Goal: Information Seeking & Learning: Learn about a topic

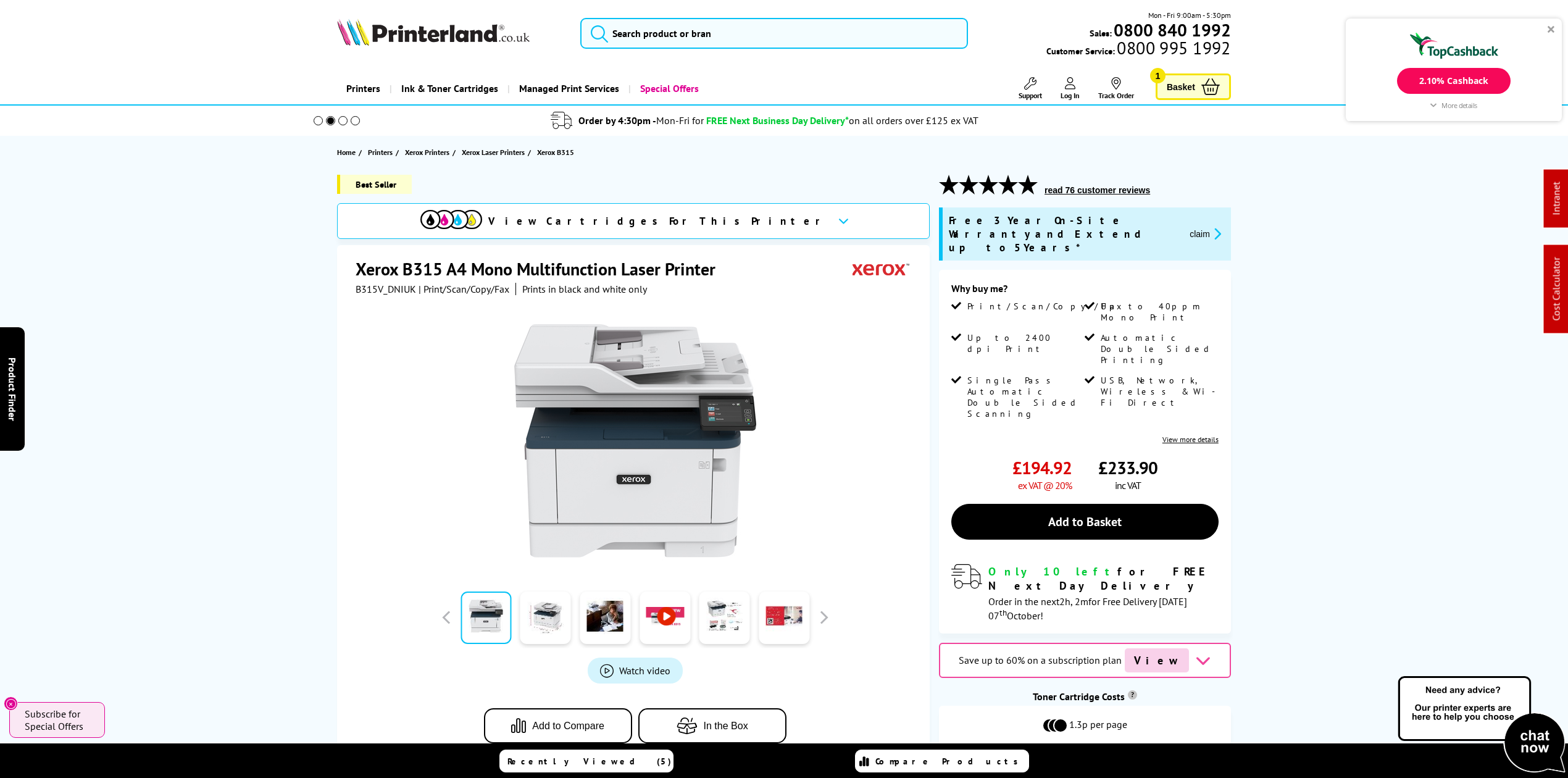
click at [727, 14] on div "Mon - Fri 9:00am - 5:30pm Sales: 0800 840 1992 Customer Service: 0800 995 1992" at bounding box center [784, 36] width 987 height 55
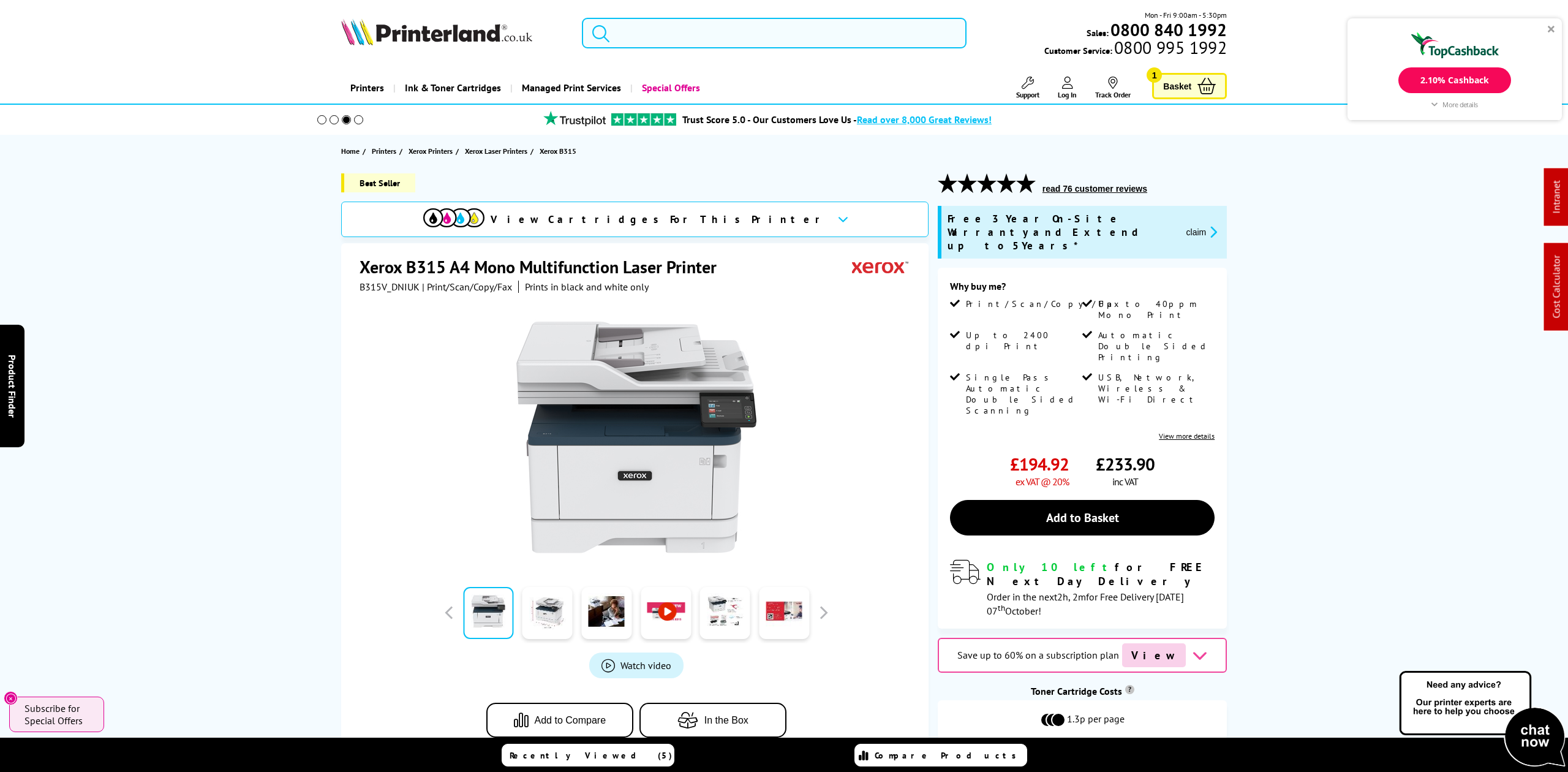
click at [721, 19] on input "search" at bounding box center [774, 33] width 384 height 31
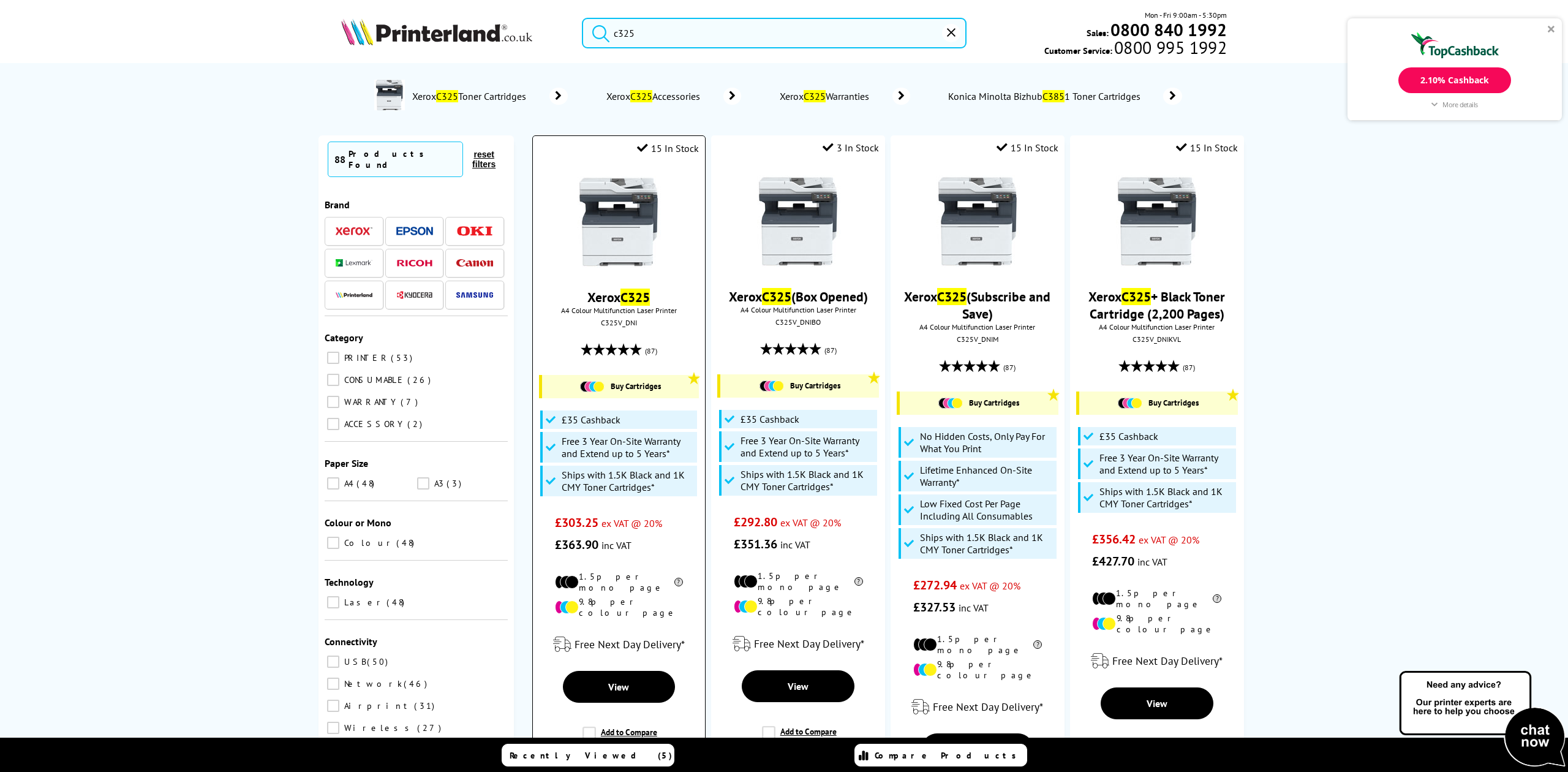
type input "c325"
click at [947, 29] on icon "reset" at bounding box center [951, 32] width 9 height 9
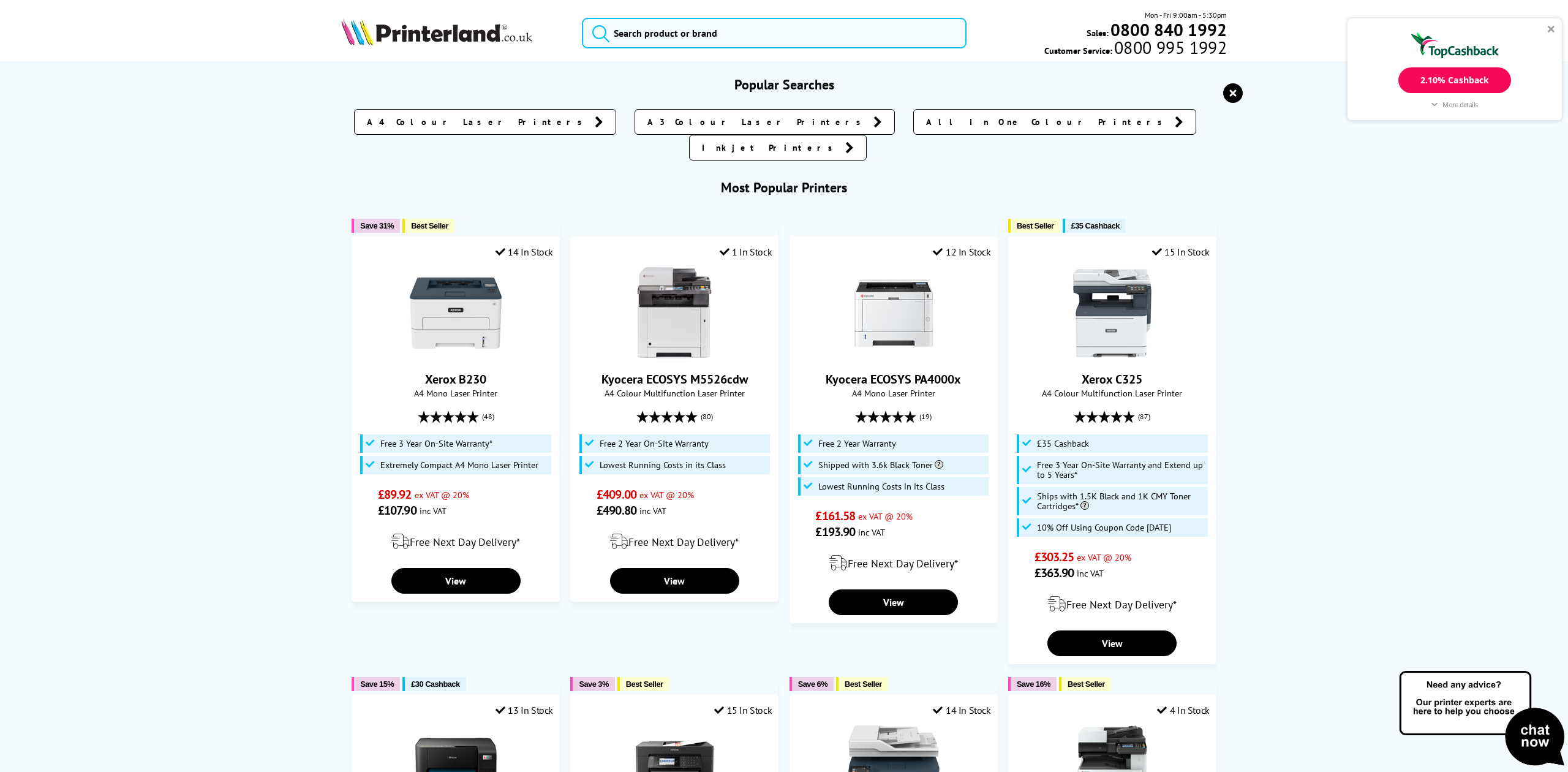
click at [1223, 99] on icon "reset" at bounding box center [1233, 93] width 19 height 19
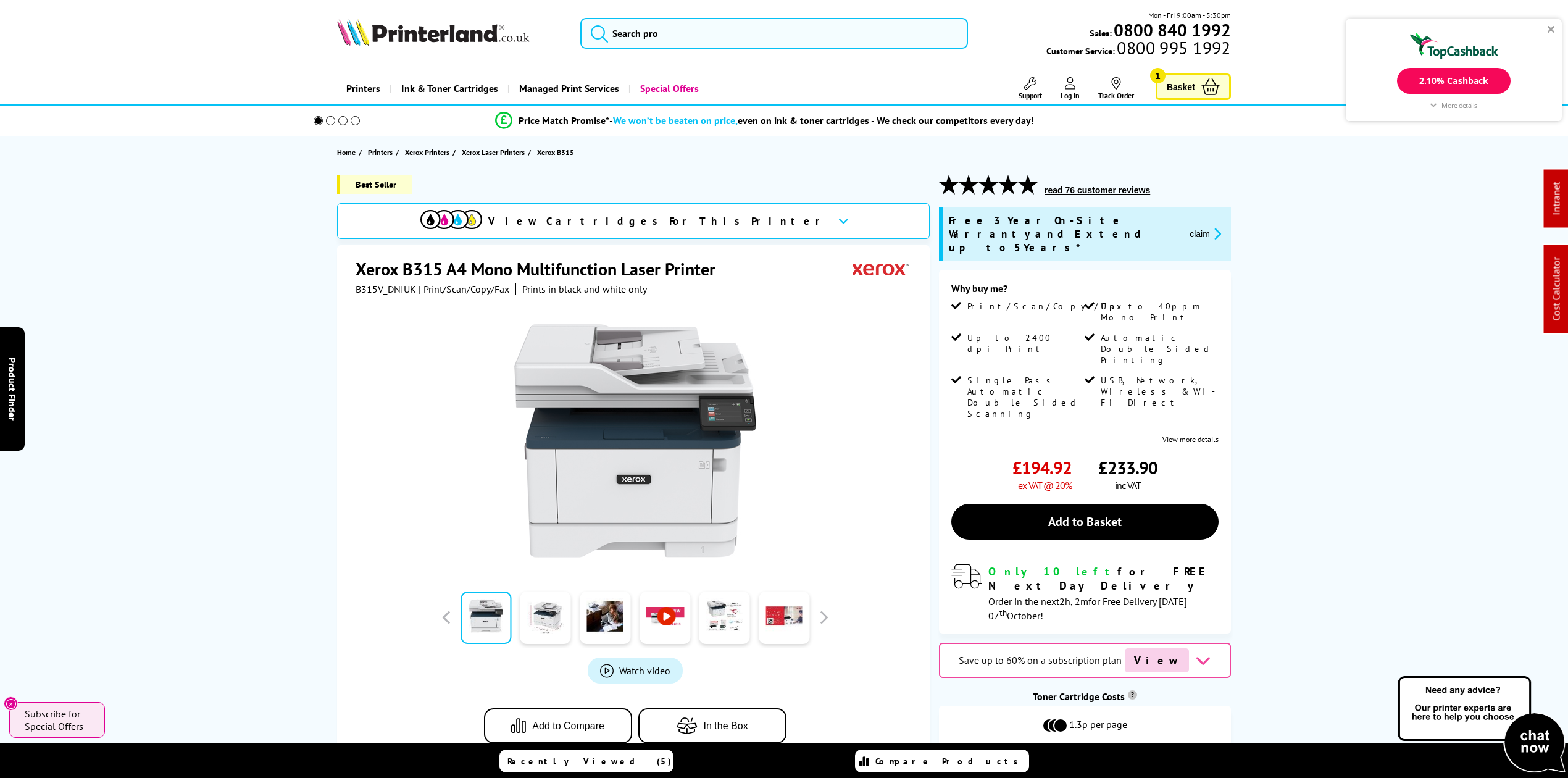
click at [665, 210] on div "View Cartridges For This Printer" at bounding box center [623, 221] width 407 height 22
click at [393, 285] on span "B315V_DNIUK" at bounding box center [385, 289] width 60 height 13
copy span "B315V_DNIUK"
click at [1192, 226] on button "claim" at bounding box center [1205, 233] width 39 height 15
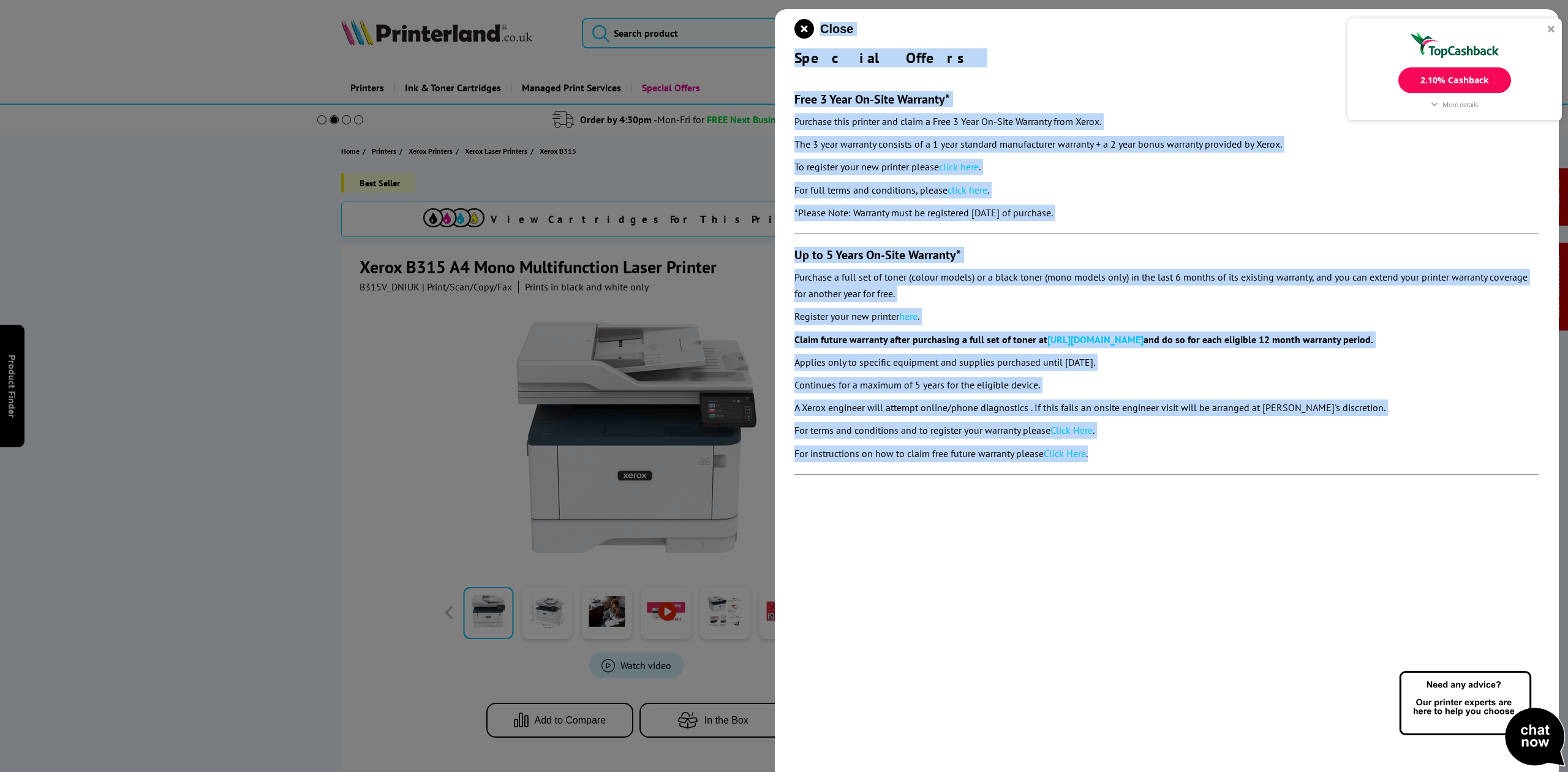
drag, startPoint x: 1085, startPoint y: 424, endPoint x: 786, endPoint y: 38, distance: 488.3
click at [786, 38] on div "Close Special Offers Free 3 Year On-Site Warranty* Purchase this printer and cl…" at bounding box center [1167, 394] width 784 height 772
copy div "Lorem Ipsumdo Sitame Cons 2 Adip El-Sedd Eiusmodt* Incididu utla etdolor mag al…"
click at [821, 52] on div "Special Offers" at bounding box center [1166, 58] width 745 height 19
click at [805, 57] on div "Special Offers" at bounding box center [1166, 58] width 745 height 19
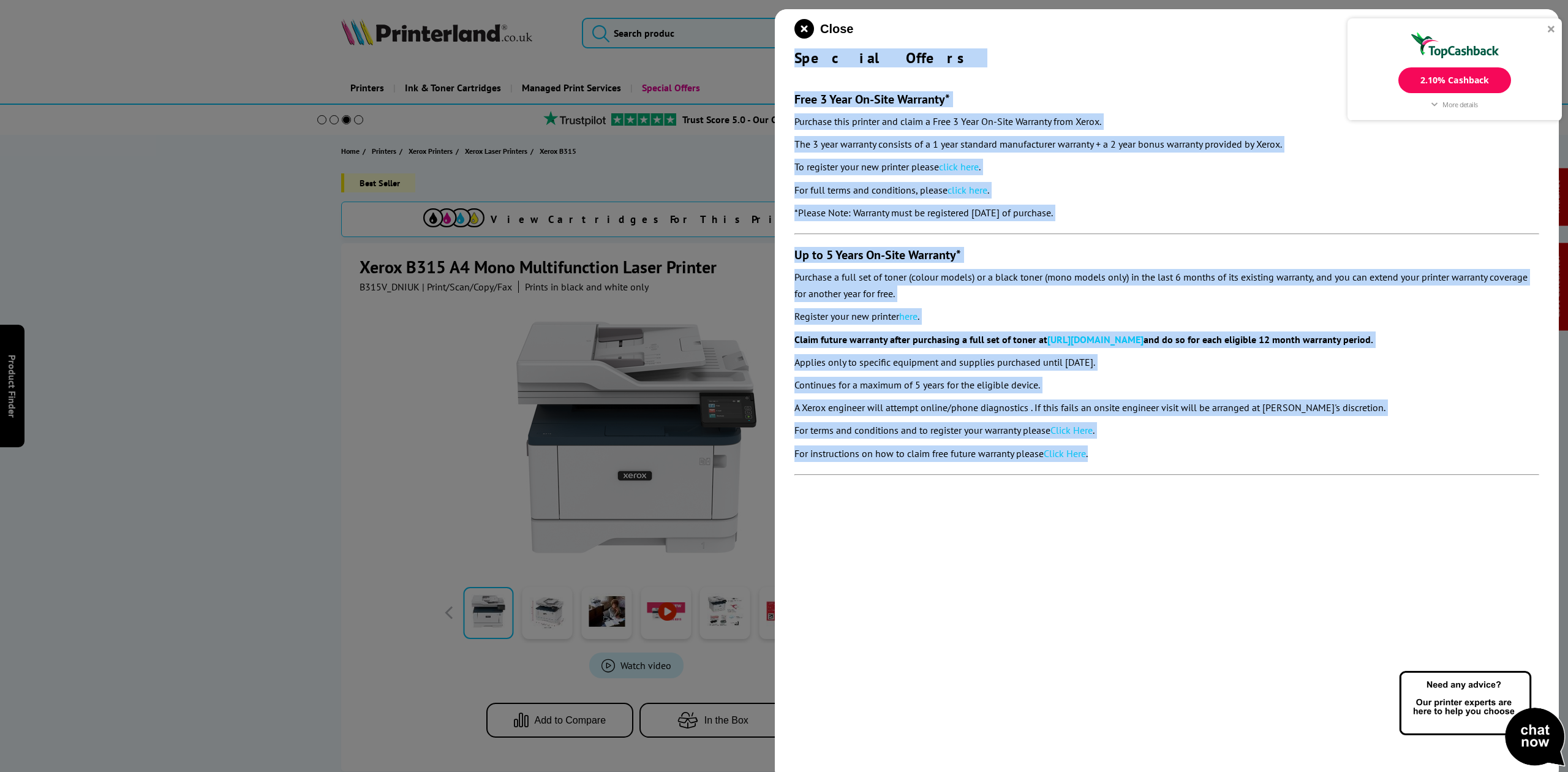
drag, startPoint x: 798, startPoint y: 59, endPoint x: 1122, endPoint y: 451, distance: 508.6
click at [1122, 451] on div "Close Special Offers Free 3 Year On-Site Warranty* Purchase this printer and cl…" at bounding box center [1167, 394] width 784 height 772
copy div "Loremip Dolors Amet 9 Cons Ad-Elit Seddoeiu* Temporin utla etdolor mag aliqu e …"
